Goal: Information Seeking & Learning: Learn about a topic

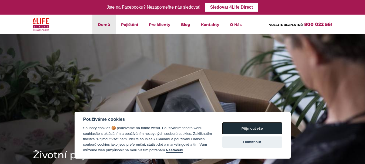
click at [254, 128] on button "Přijmout vše" at bounding box center [252, 128] width 60 height 11
checkbox input "true"
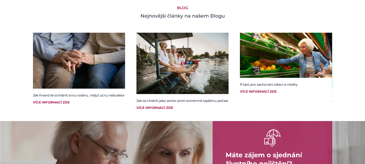
scroll to position [567, 0]
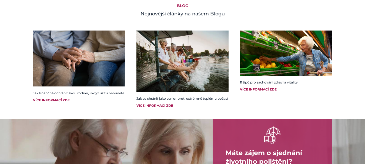
click at [161, 108] on div "Více informací zde" at bounding box center [182, 105] width 92 height 5
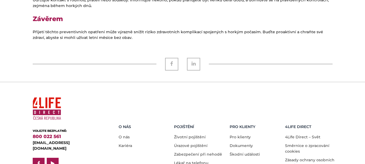
scroll to position [647, 0]
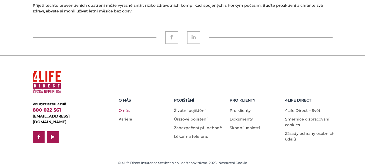
click at [124, 108] on link "O nás" at bounding box center [123, 110] width 11 height 5
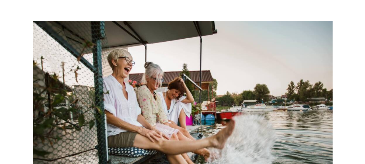
scroll to position [0, 0]
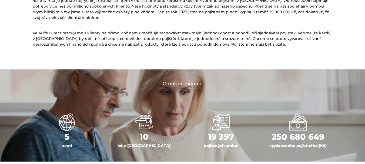
scroll to position [189, 0]
